Goal: Obtain resource: Download file/media

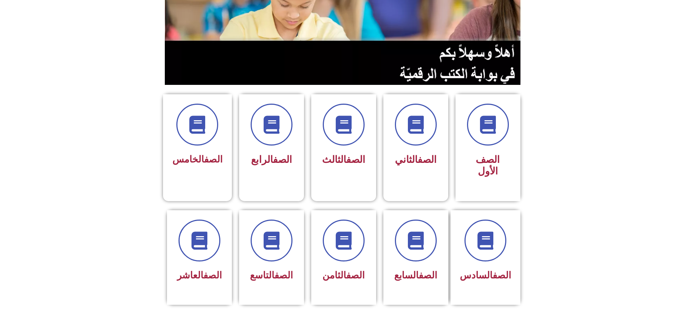
scroll to position [180, 0]
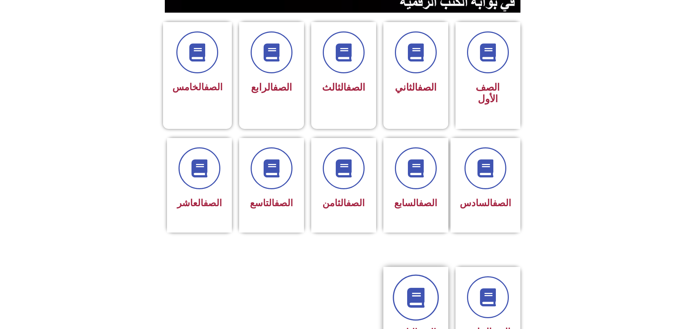
click at [429, 274] on link at bounding box center [416, 297] width 46 height 46
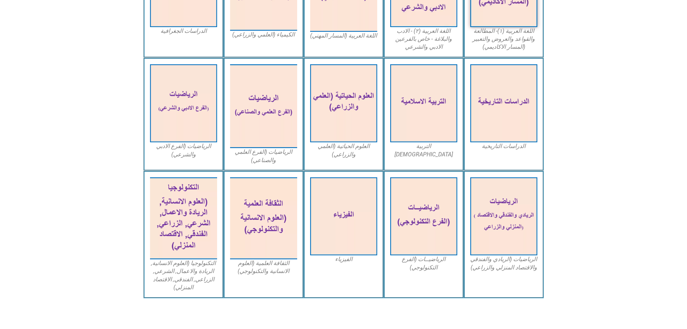
scroll to position [298, 0]
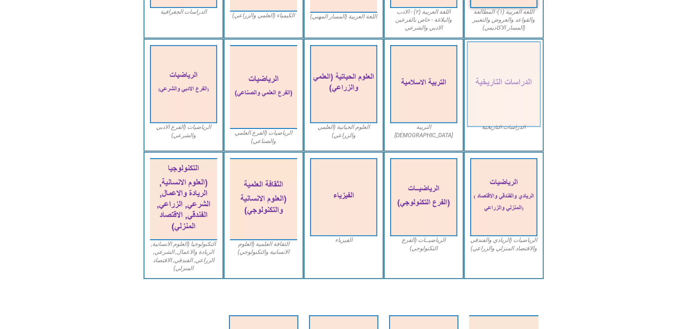
click at [501, 76] on img at bounding box center [504, 84] width 74 height 86
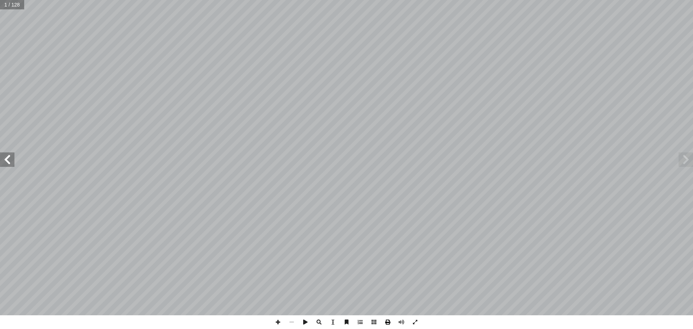
click at [385, 324] on span at bounding box center [388, 322] width 14 height 14
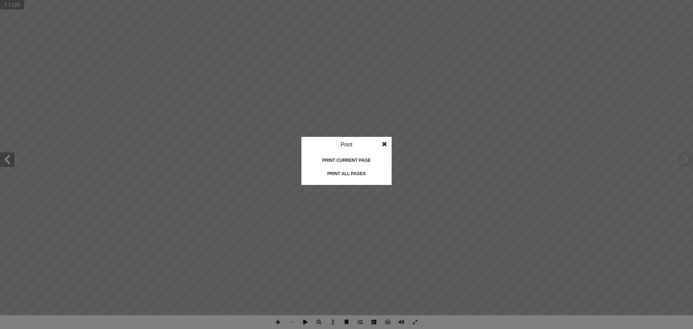
click at [336, 174] on div "Print all pages" at bounding box center [346, 174] width 72 height 12
